Goal: Information Seeking & Learning: Learn about a topic

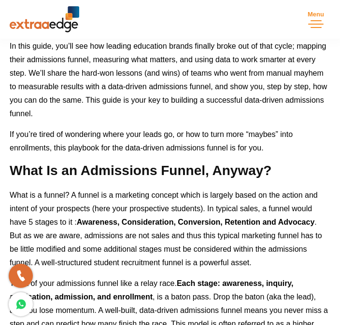
scroll to position [733, 0]
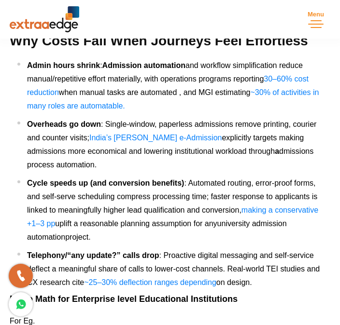
scroll to position [1853, 0]
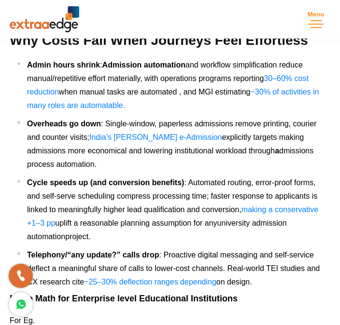
click at [41, 205] on span "making a conservative +1–3 pp" at bounding box center [172, 216] width 291 height 22
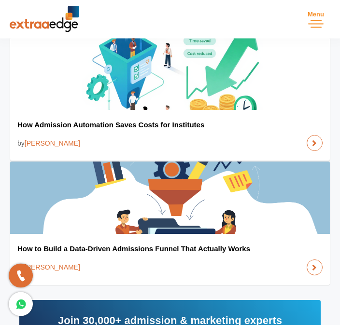
scroll to position [2920, 0]
click at [319, 135] on link at bounding box center [314, 143] width 16 height 16
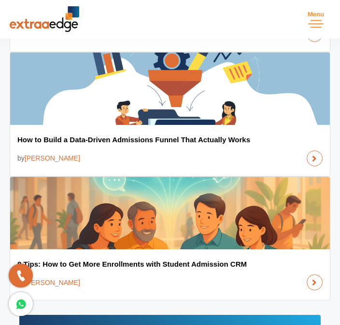
scroll to position [2956, 0]
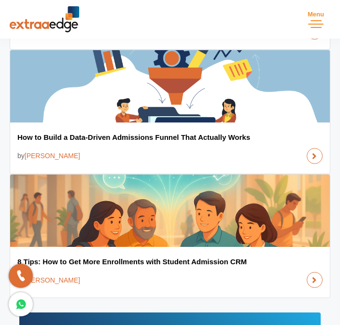
click at [322, 164] on link at bounding box center [314, 156] width 16 height 16
click at [315, 164] on link at bounding box center [314, 156] width 16 height 16
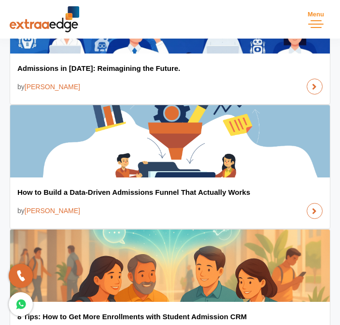
scroll to position [2900, 0]
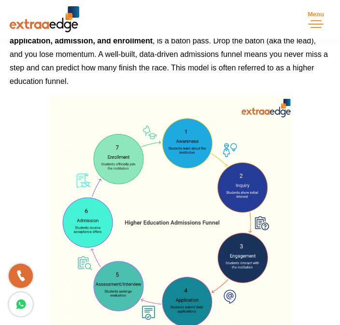
scroll to position [1007, 0]
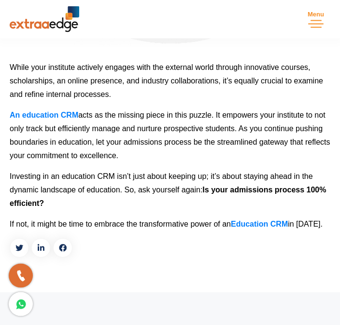
scroll to position [2425, 0]
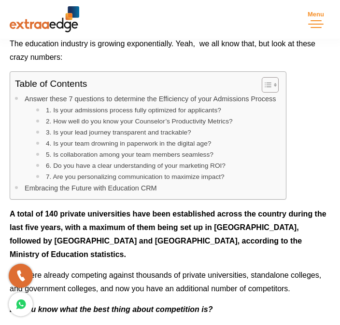
scroll to position [441, 0]
